Goal: Task Accomplishment & Management: Manage account settings

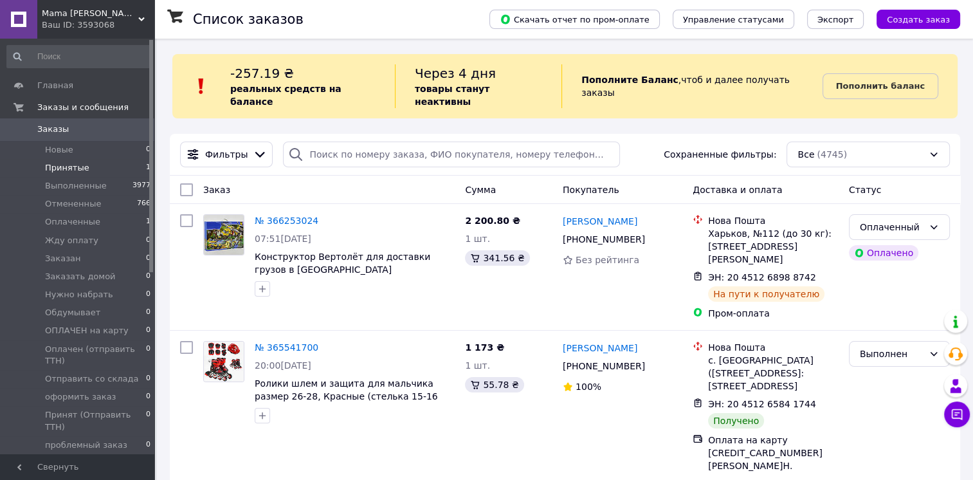
click at [65, 166] on span "Принятые" at bounding box center [67, 168] width 44 height 12
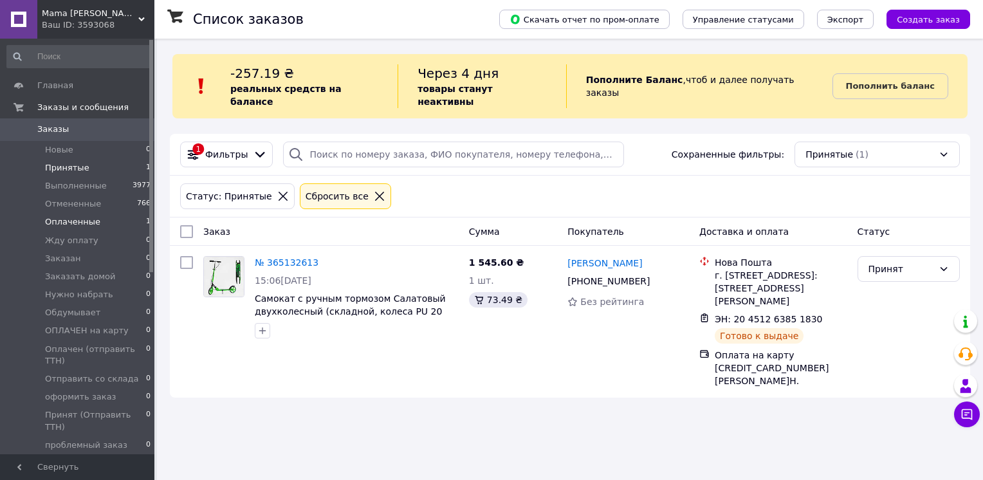
click at [96, 219] on li "Оплаченные 1" at bounding box center [79, 222] width 158 height 18
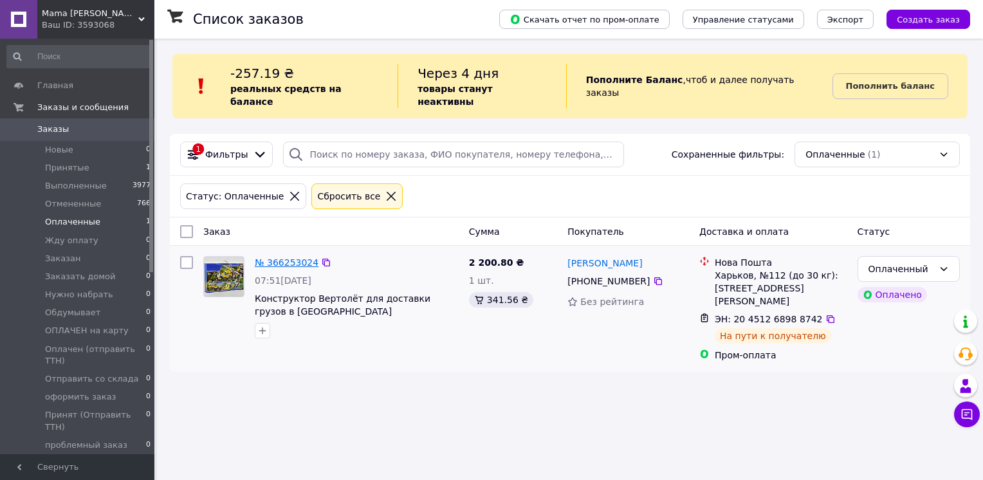
click at [275, 257] on link "№ 366253024" at bounding box center [287, 262] width 64 height 10
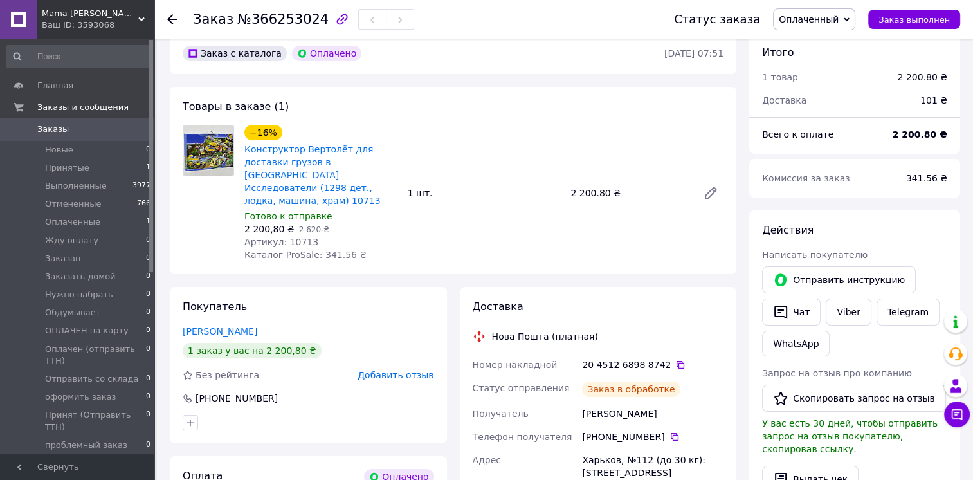
scroll to position [119, 0]
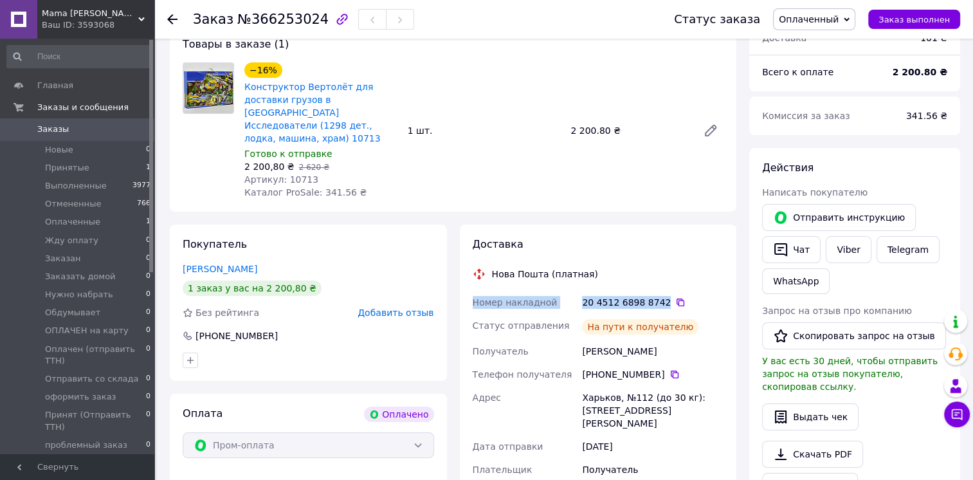
drag, startPoint x: 471, startPoint y: 291, endPoint x: 656, endPoint y: 295, distance: 185.3
click at [656, 295] on div "Номер накладной 20 4512 6898 8742   Статус отправления На пути к получателю Пол…" at bounding box center [598, 409] width 257 height 237
copy div "Номер накладной 20 4512 6898 8742"
click at [819, 19] on span "Оплаченный" at bounding box center [809, 19] width 60 height 10
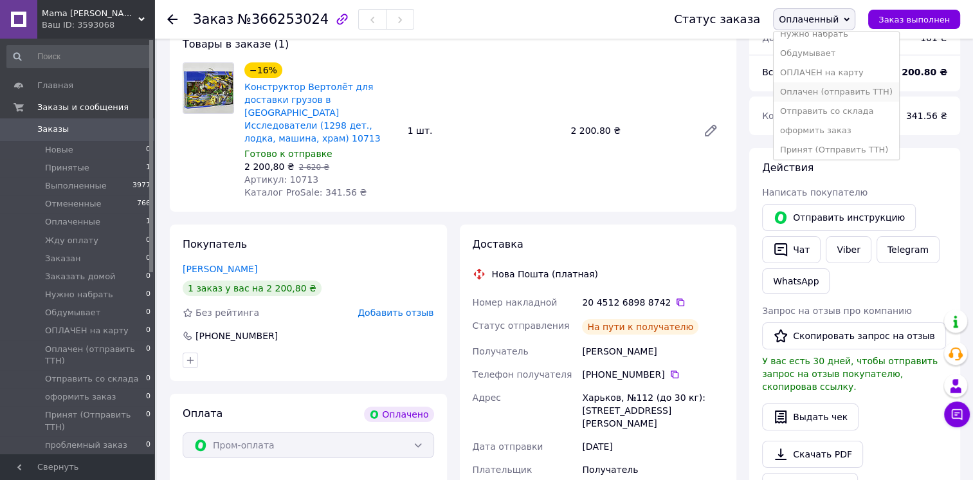
click at [864, 85] on li "Оплачен (отправить ТТН)" at bounding box center [836, 91] width 125 height 19
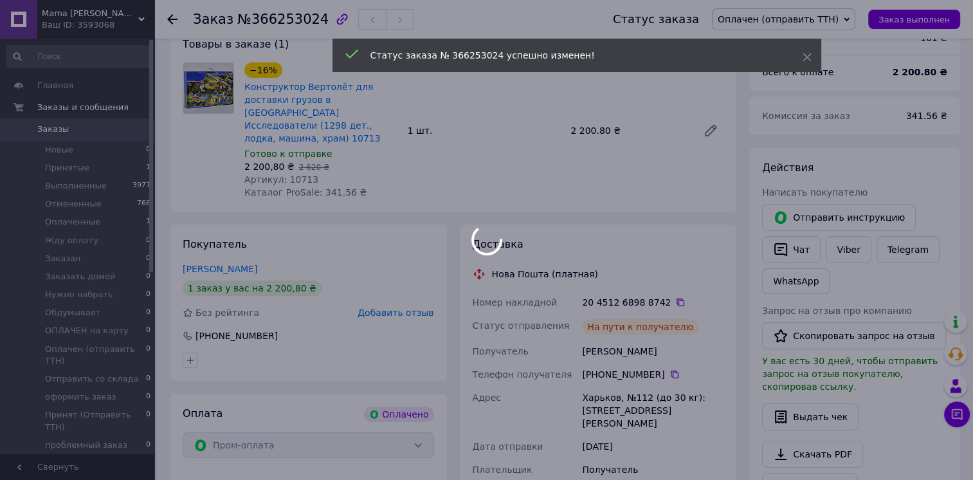
click at [846, 19] on div at bounding box center [486, 240] width 973 height 480
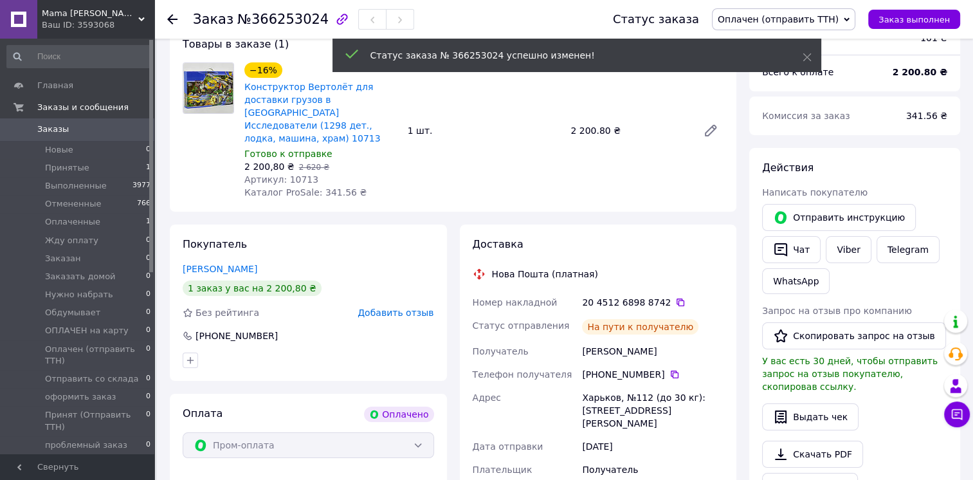
click at [839, 18] on span "Оплачен (отправить ТТН)" at bounding box center [778, 19] width 121 height 10
click at [792, 105] on li "Оплаченный" at bounding box center [784, 102] width 142 height 19
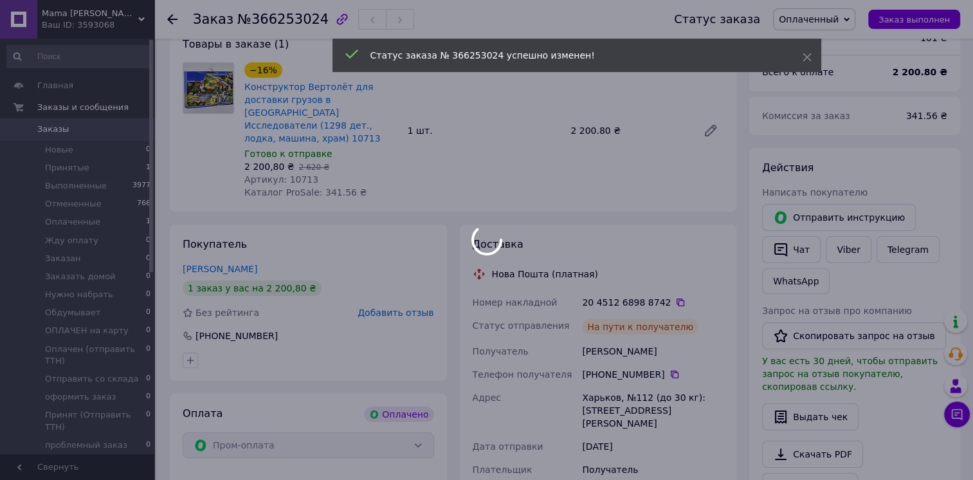
click at [115, 15] on div at bounding box center [486, 240] width 973 height 480
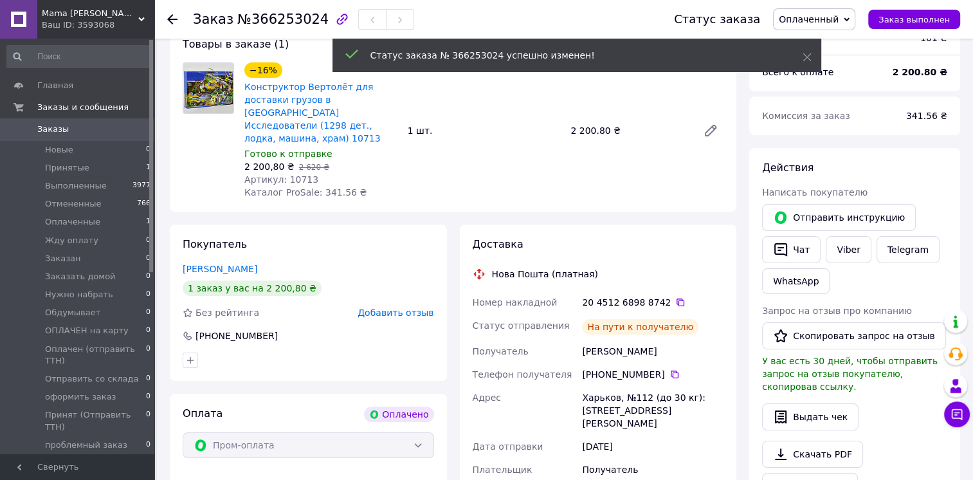
click at [132, 22] on div "Ваш ID: 3593068" at bounding box center [98, 25] width 113 height 12
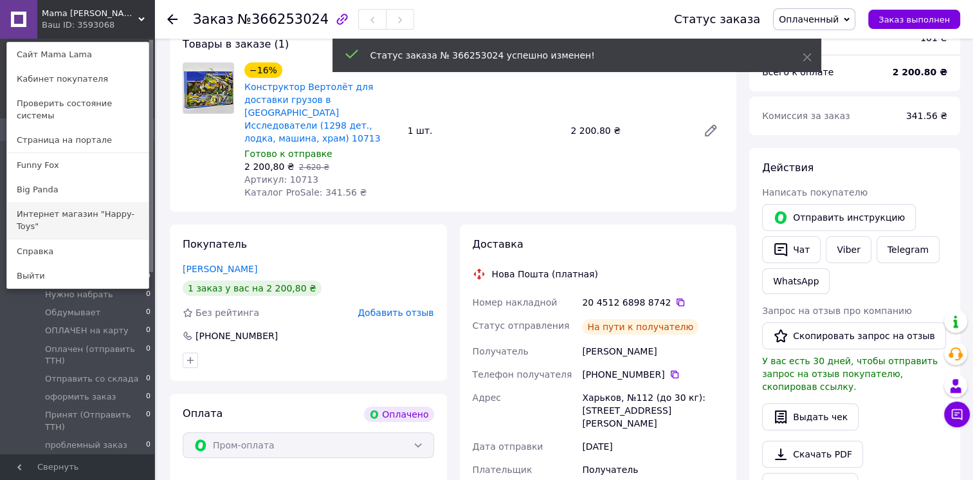
click at [91, 203] on link "Интернет магазин "Happy-Toys"" at bounding box center [77, 220] width 141 height 36
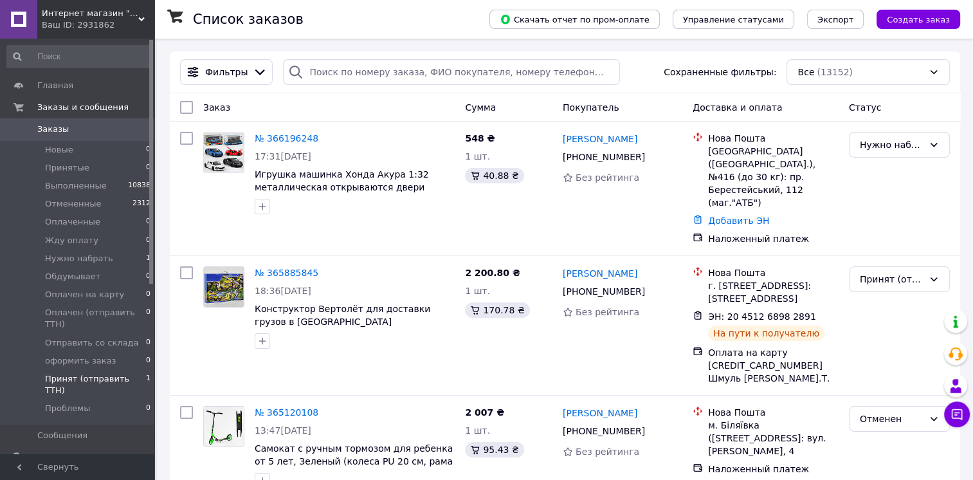
click at [103, 373] on span "Принят (отправить ТТН)" at bounding box center [95, 384] width 101 height 23
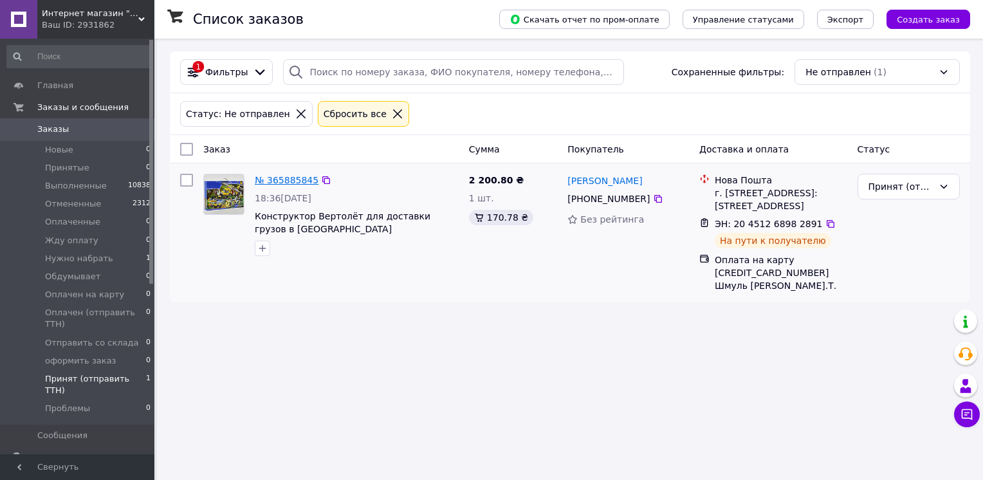
click at [277, 179] on link "№ 365885845" at bounding box center [287, 180] width 64 height 10
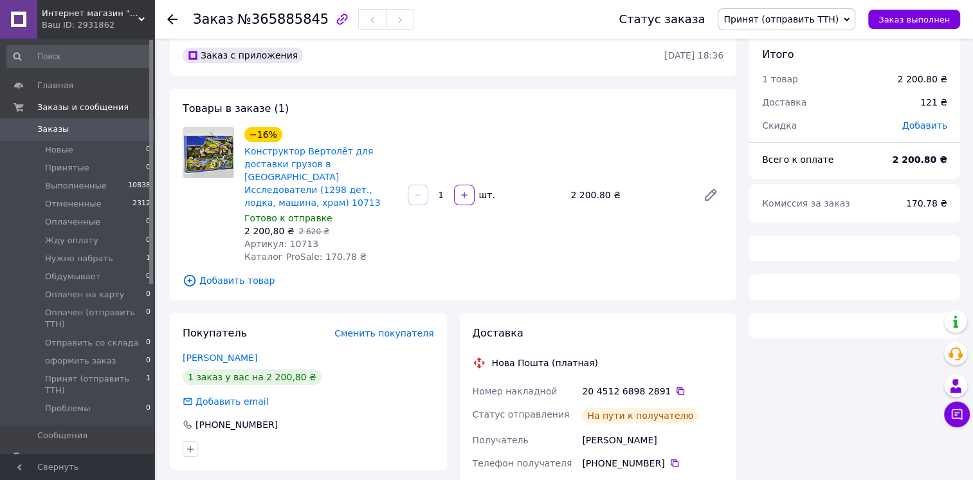
scroll to position [64, 0]
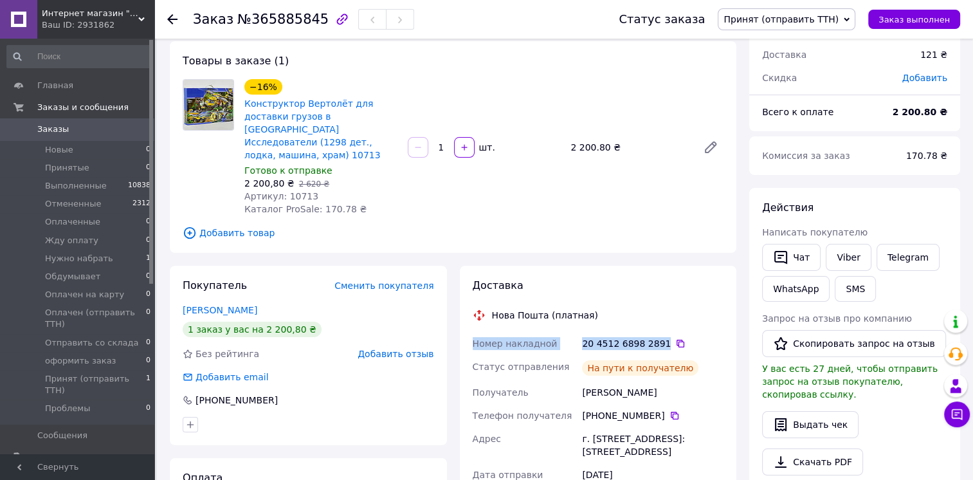
drag, startPoint x: 468, startPoint y: 332, endPoint x: 659, endPoint y: 333, distance: 190.4
click at [659, 333] on div "Доставка Нова Пошта (платная) Номер накладной 20 4512 6898 2891   Статус отправ…" at bounding box center [598, 435] width 277 height 339
copy div "Номер накладной 20 4512 6898 2891"
drag, startPoint x: 659, startPoint y: 333, endPoint x: 839, endPoint y: 256, distance: 195.9
click at [841, 256] on link "Viber" at bounding box center [848, 257] width 45 height 27
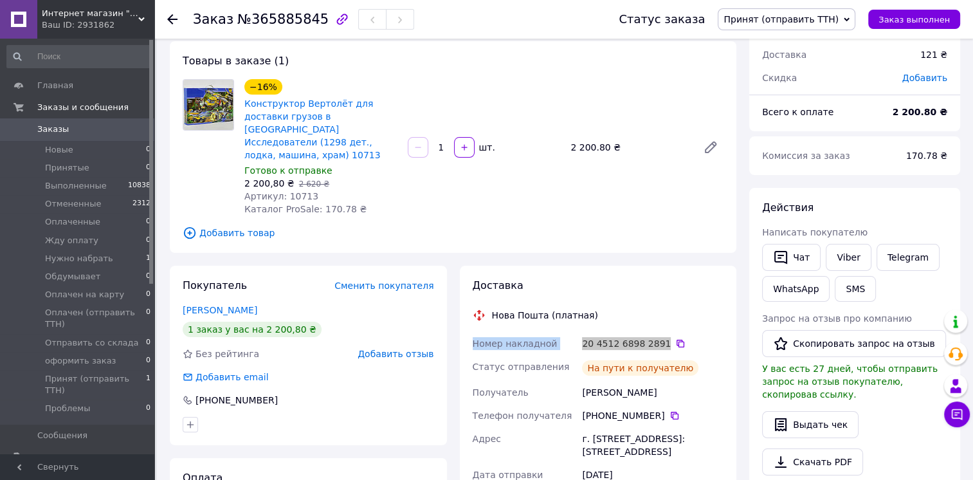
click at [808, 22] on span "Принят (отправить ТТН)" at bounding box center [780, 19] width 115 height 10
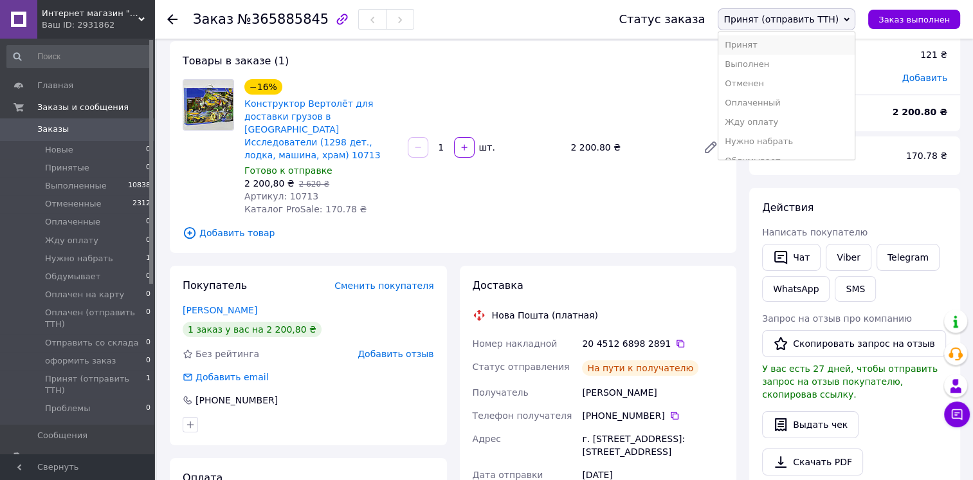
click at [799, 48] on li "Принят" at bounding box center [786, 44] width 136 height 19
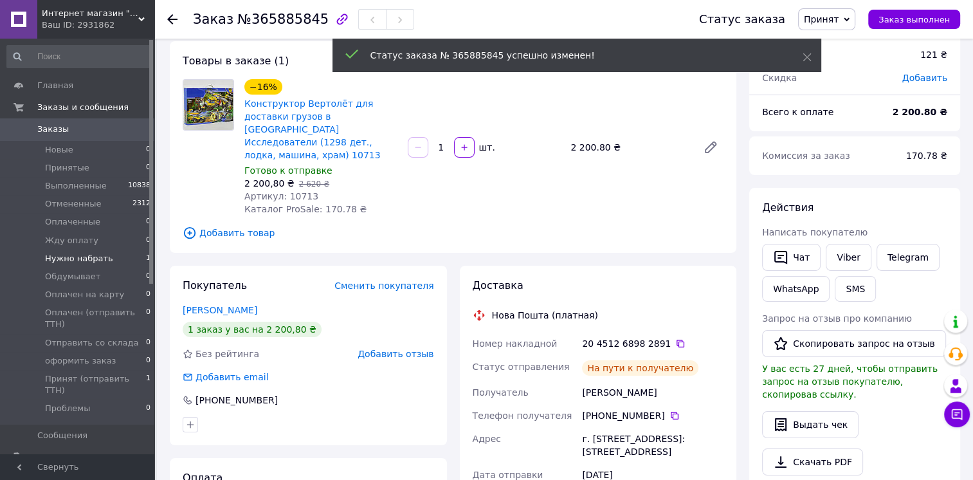
click at [82, 259] on span "Нужно набрать" at bounding box center [79, 259] width 68 height 12
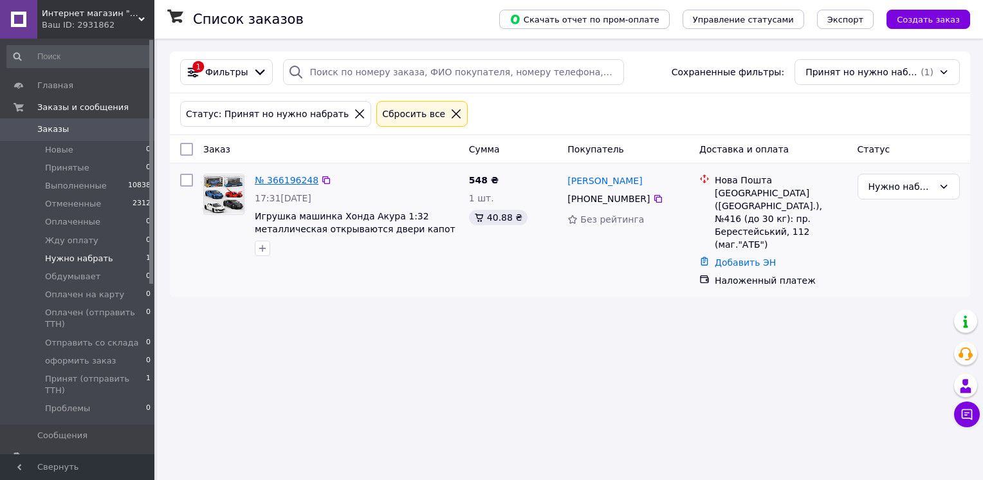
click at [294, 183] on link "№ 366196248" at bounding box center [287, 180] width 64 height 10
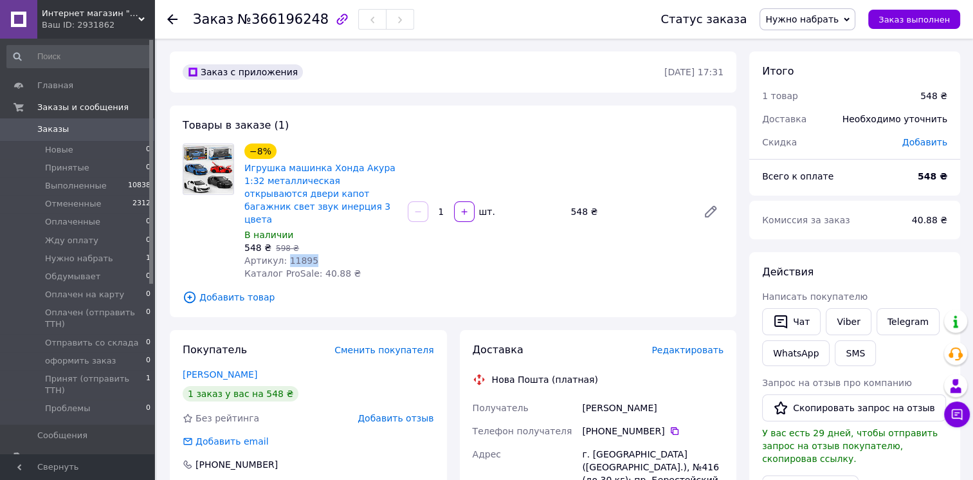
drag, startPoint x: 311, startPoint y: 246, endPoint x: 284, endPoint y: 251, distance: 27.5
click at [284, 254] on div "Артикул: 11895" at bounding box center [320, 260] width 153 height 13
copy span "11895"
click at [852, 326] on link "Viber" at bounding box center [848, 321] width 45 height 27
click at [912, 214] on div "40.88 ₴" at bounding box center [929, 220] width 51 height 28
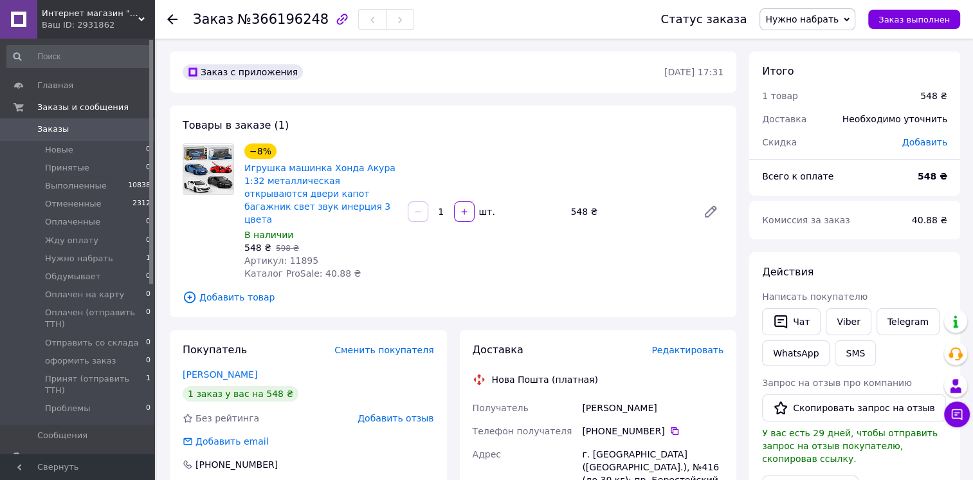
click at [834, 19] on span "Нужно набрать" at bounding box center [801, 19] width 73 height 10
click at [864, 102] on li "Обдумывает" at bounding box center [822, 102] width 125 height 19
click at [844, 211] on div "Комиссия за заказ" at bounding box center [829, 220] width 150 height 28
click at [834, 13] on span "Обдумывает" at bounding box center [814, 19] width 82 height 22
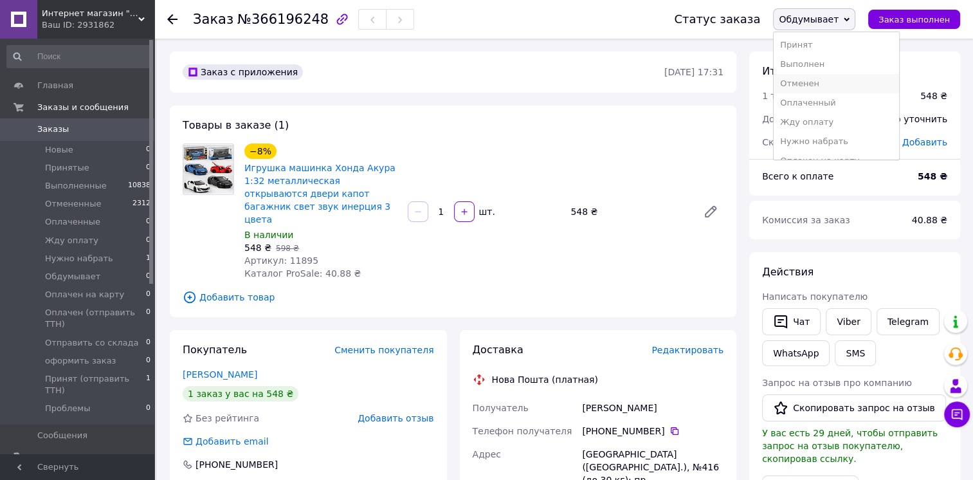
click at [828, 81] on li "Отменен" at bounding box center [836, 83] width 125 height 19
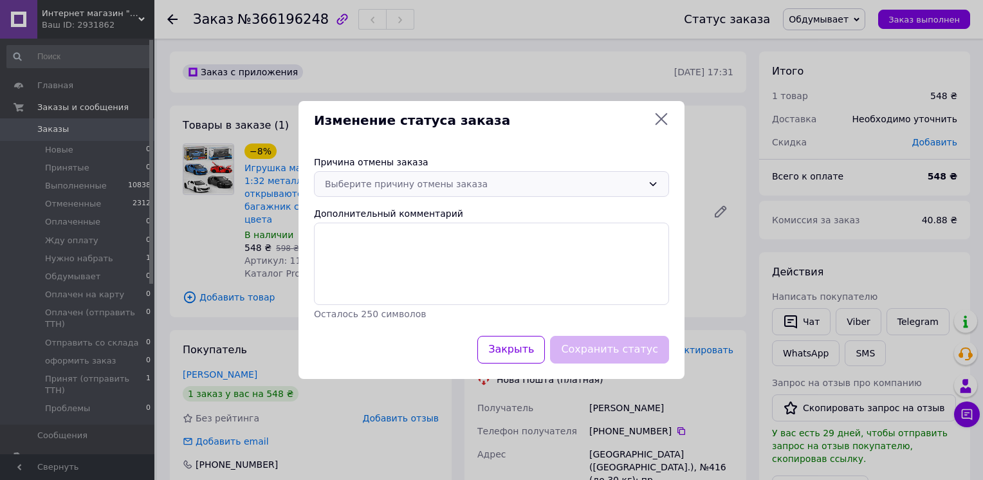
click at [453, 182] on div "Выберите причину отмены заказа" at bounding box center [484, 184] width 318 height 14
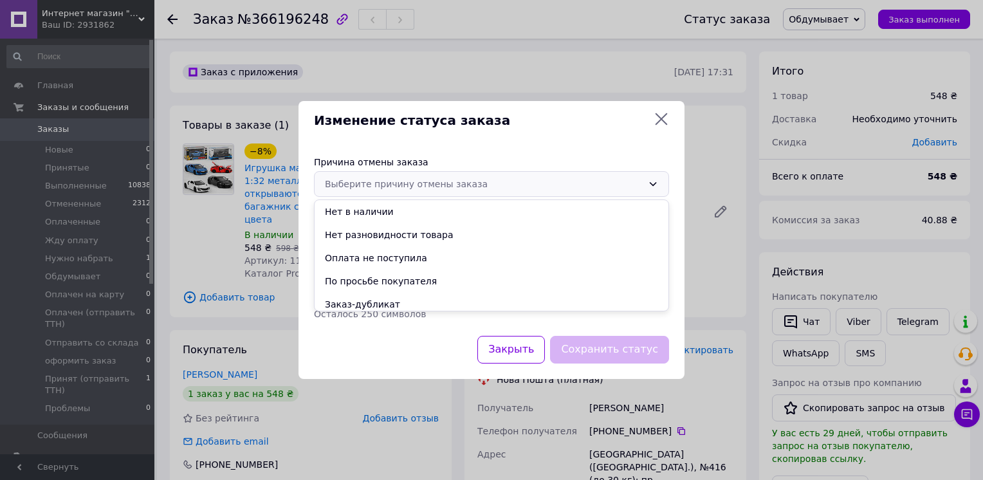
click at [404, 278] on li "По просьбе покупателя" at bounding box center [491, 280] width 354 height 23
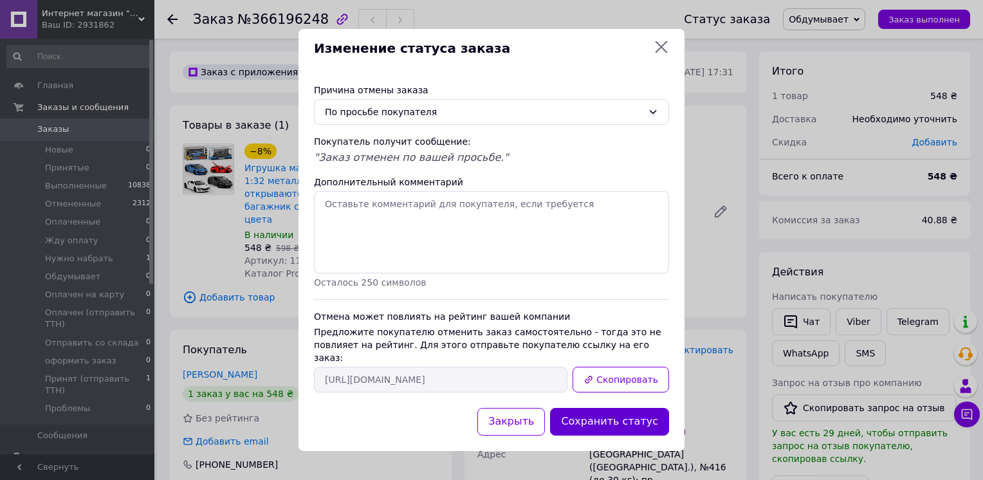
click at [619, 416] on button "Сохранить статус" at bounding box center [609, 422] width 119 height 28
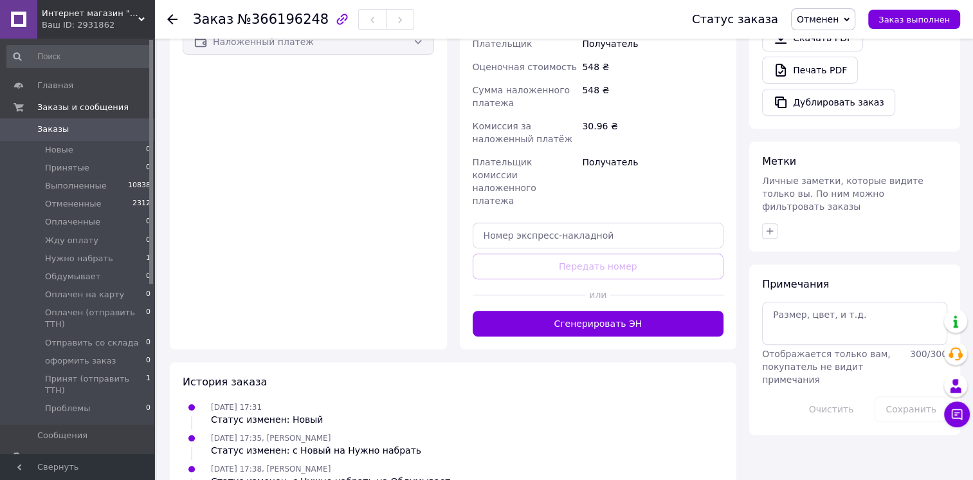
scroll to position [0, 0]
